Goal: Information Seeking & Learning: Check status

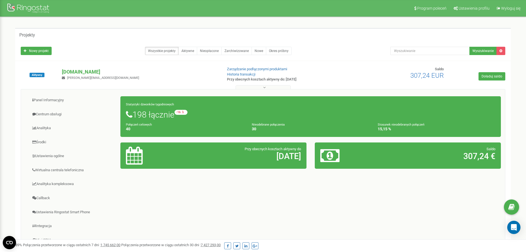
click at [82, 71] on p "[DOMAIN_NAME]" at bounding box center [140, 71] width 156 height 7
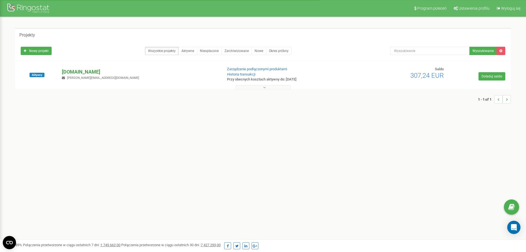
click at [82, 70] on p "[DOMAIN_NAME]" at bounding box center [140, 71] width 156 height 7
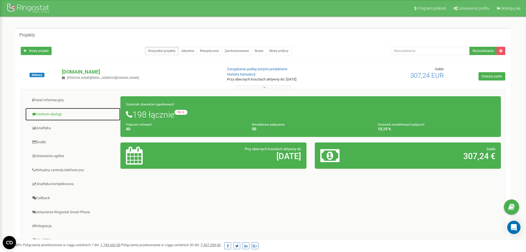
click at [45, 112] on link "Centrum obsługi" at bounding box center [73, 114] width 96 height 14
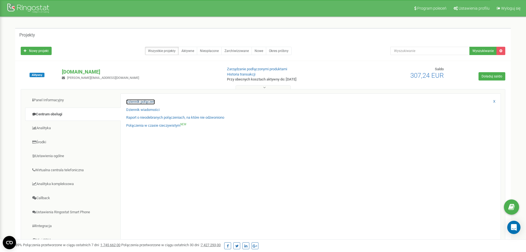
click at [138, 102] on link "Dziennik połączeń" at bounding box center [140, 101] width 29 height 5
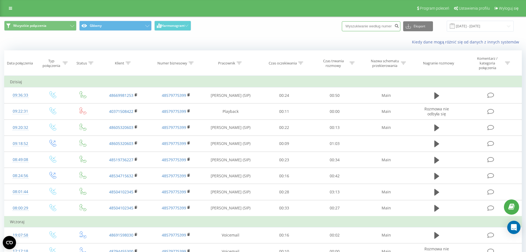
click at [374, 26] on input at bounding box center [371, 26] width 59 height 10
paste input "514706994"
type input "514706994"
click at [399, 27] on icon "submit" at bounding box center [396, 24] width 5 height 3
